Goal: Information Seeking & Learning: Find specific fact

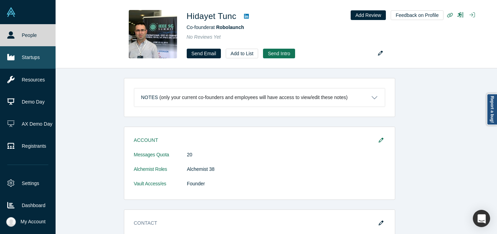
scroll to position [55, 0]
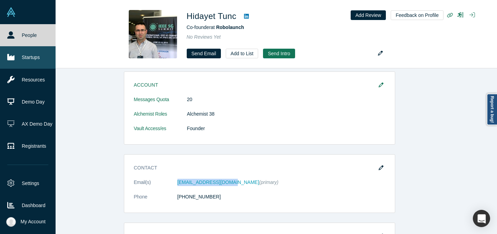
click at [14, 61] on link "Startups" at bounding box center [28, 57] width 56 height 22
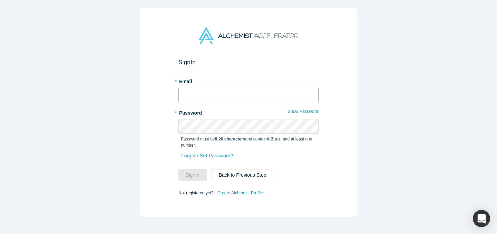
type input "[EMAIL_ADDRESS][DOMAIN_NAME]"
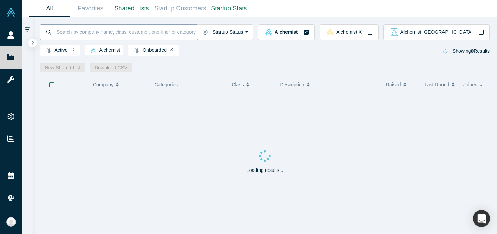
click at [176, 32] on input at bounding box center [127, 32] width 142 height 16
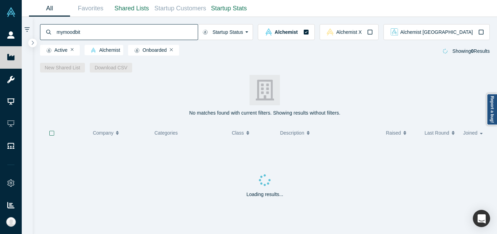
click at [117, 31] on input "mymoodbit" at bounding box center [127, 32] width 142 height 16
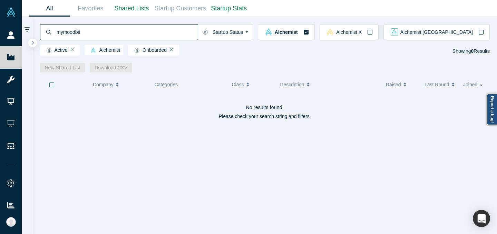
click at [117, 31] on input "mymoodbit" at bounding box center [127, 32] width 142 height 16
type input "m"
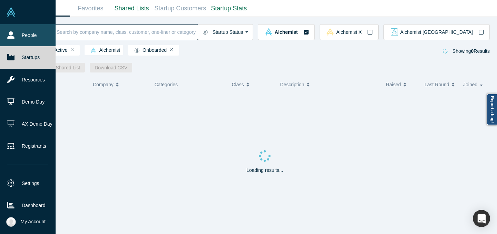
click at [7, 43] on link "People" at bounding box center [28, 35] width 56 height 22
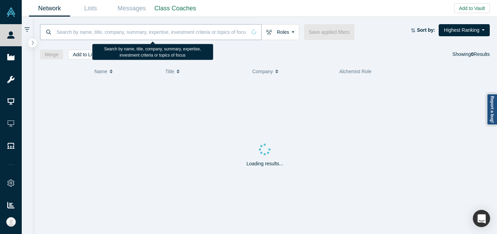
click at [141, 29] on input at bounding box center [151, 32] width 191 height 16
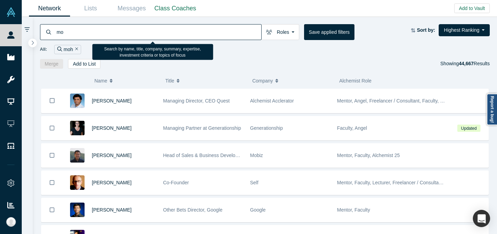
type input "m"
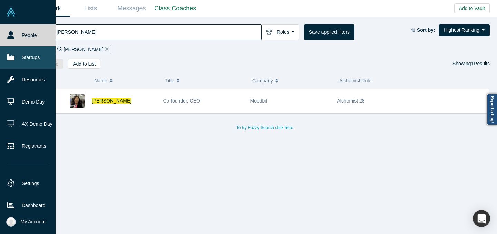
type input "[PERSON_NAME]"
click at [23, 57] on link "Startups" at bounding box center [28, 57] width 56 height 22
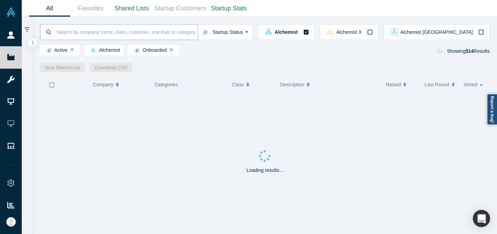
click at [91, 33] on input at bounding box center [127, 32] width 142 height 16
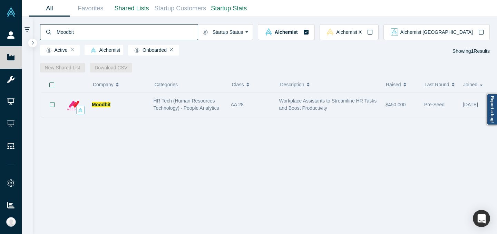
type input "Moodbit"
click at [189, 107] on span "HR Tech (Human Resources Technology) · People Analytics" at bounding box center [186, 104] width 66 height 13
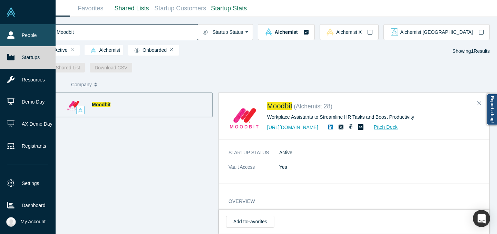
click at [13, 41] on link "People" at bounding box center [28, 35] width 56 height 22
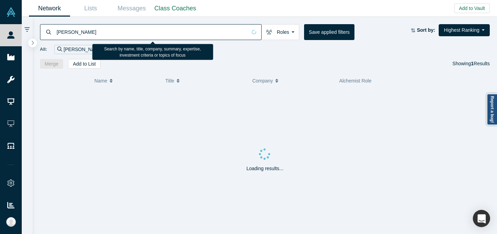
click at [77, 33] on input "[PERSON_NAME]" at bounding box center [151, 32] width 191 height 16
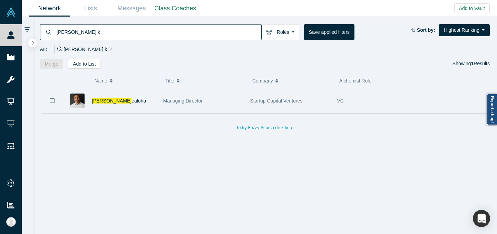
type input "[PERSON_NAME] k"
click at [130, 101] on div "[PERSON_NAME]" at bounding box center [124, 101] width 64 height 24
